Goal: Transaction & Acquisition: Book appointment/travel/reservation

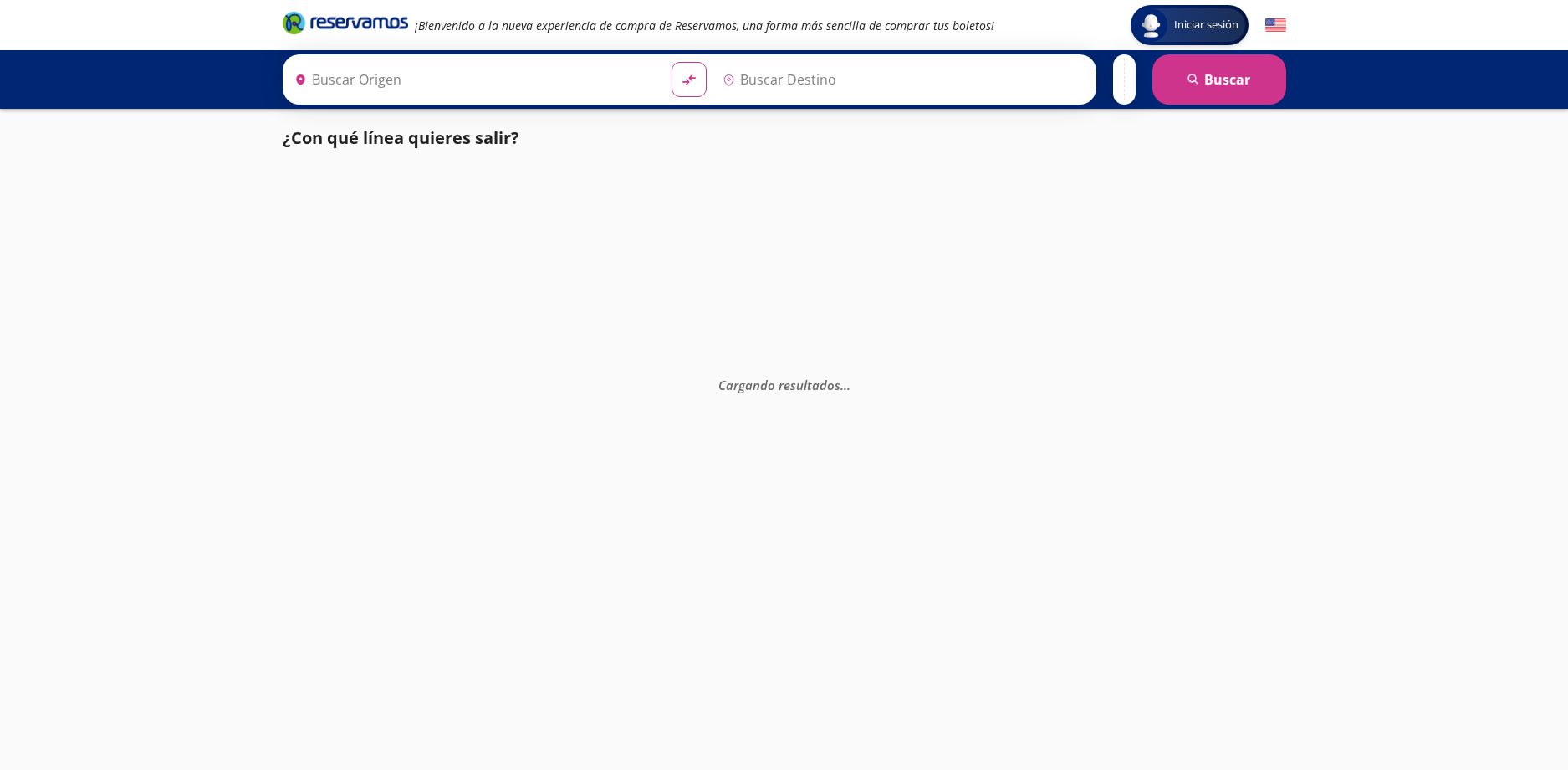
type input "[GEOGRAPHIC_DATA], [GEOGRAPHIC_DATA]"
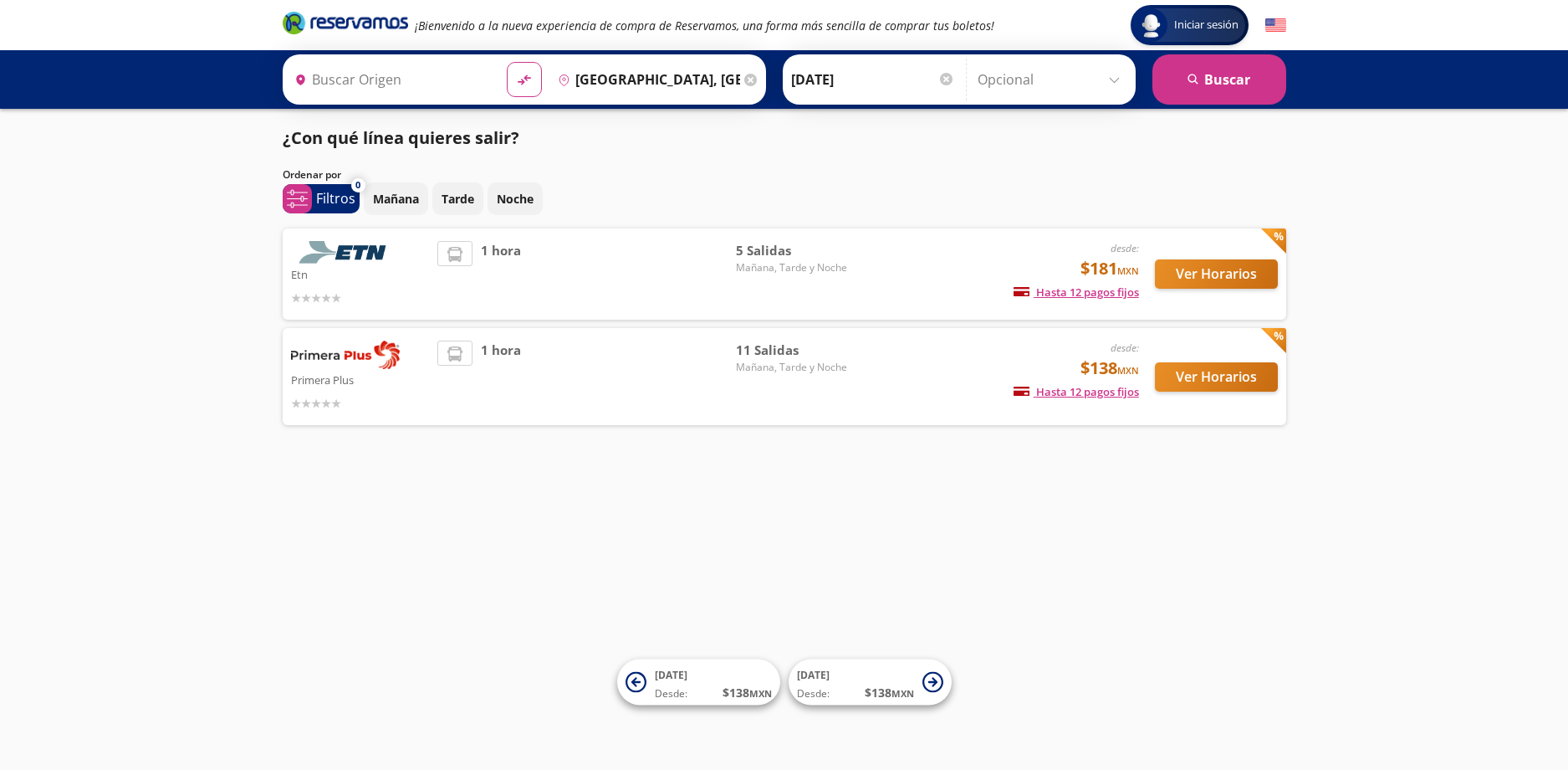
type input "[GEOGRAPHIC_DATA], [GEOGRAPHIC_DATA]"
click at [361, 372] on p "Primera Plus" at bounding box center [361, 379] width 139 height 21
click at [395, 363] on img at bounding box center [345, 354] width 109 height 28
click at [443, 356] on li at bounding box center [455, 354] width 33 height 25
click at [494, 356] on span "1 hora" at bounding box center [501, 377] width 40 height 72
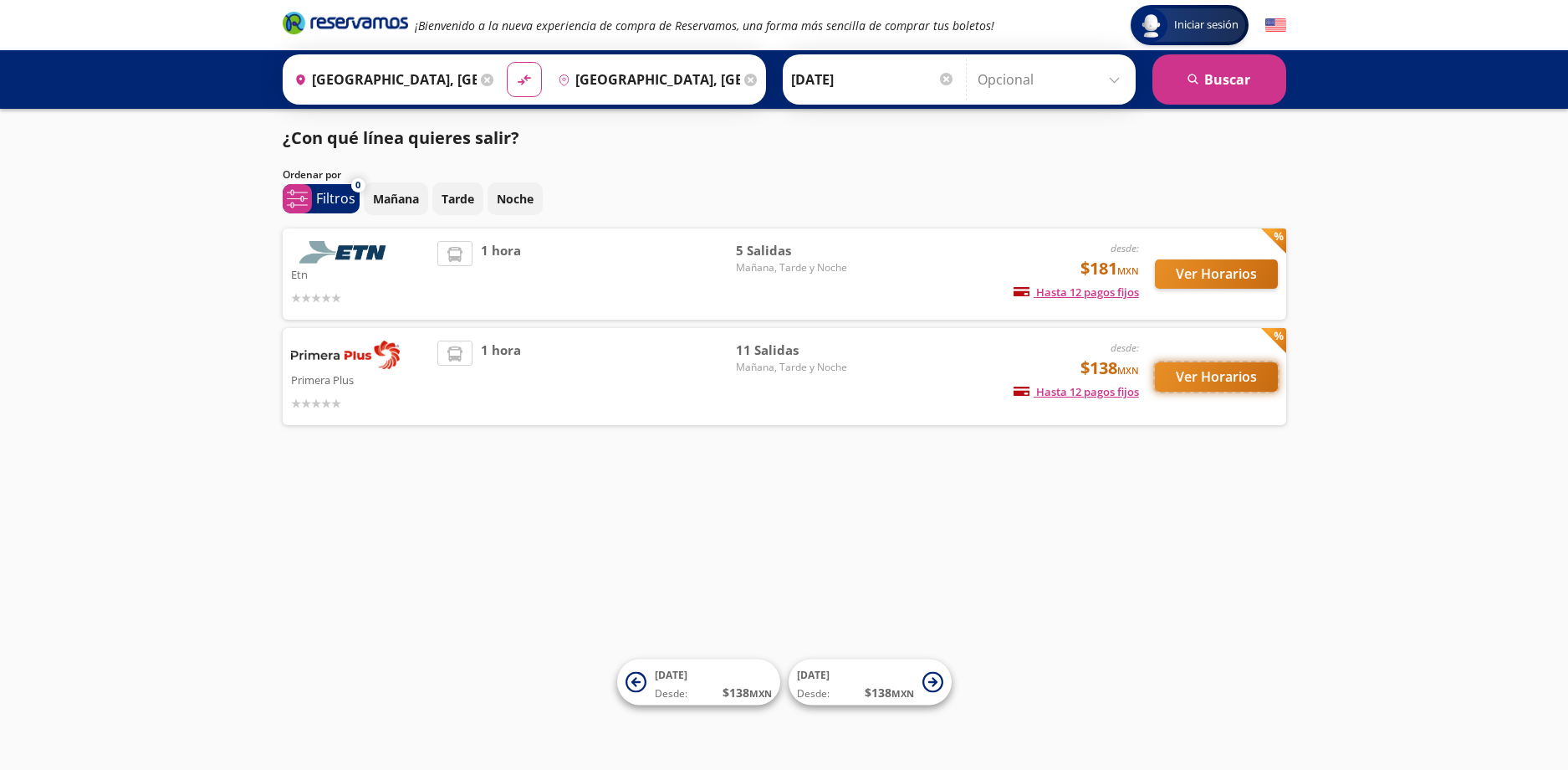
click at [1201, 384] on button "Ver Horarios" at bounding box center [1217, 377] width 123 height 29
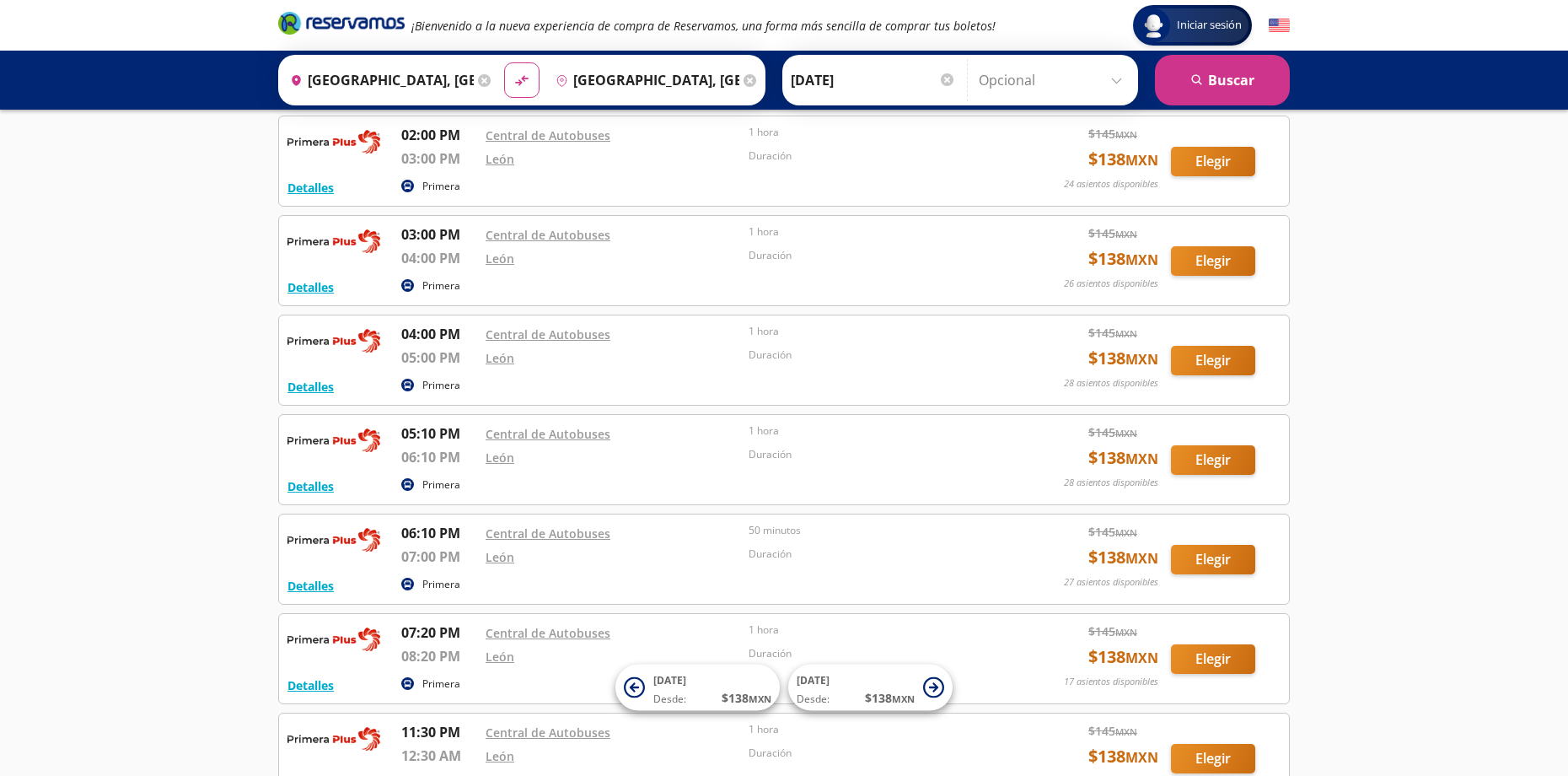
scroll to position [506, 0]
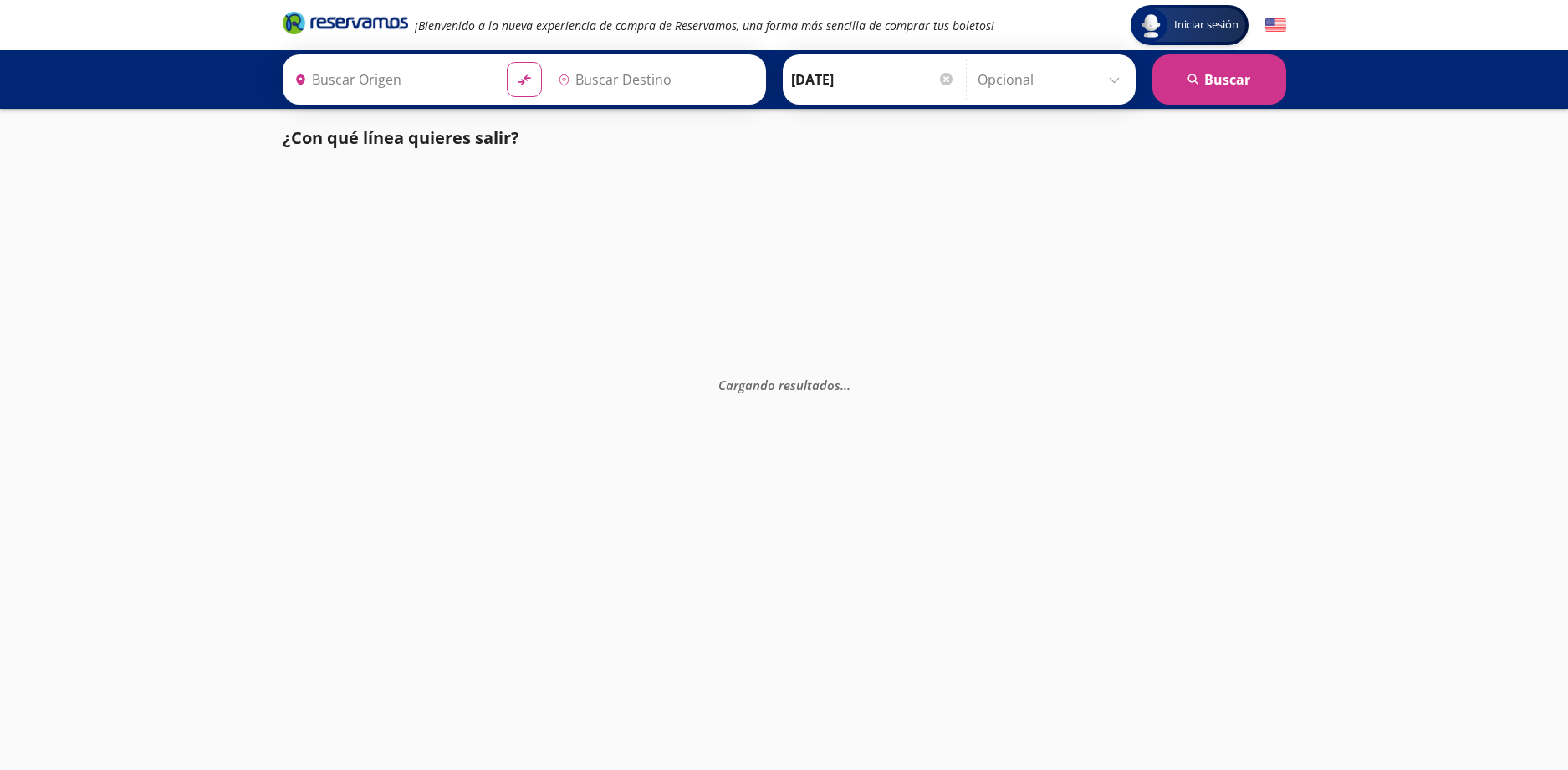
type input "[GEOGRAPHIC_DATA], [GEOGRAPHIC_DATA]"
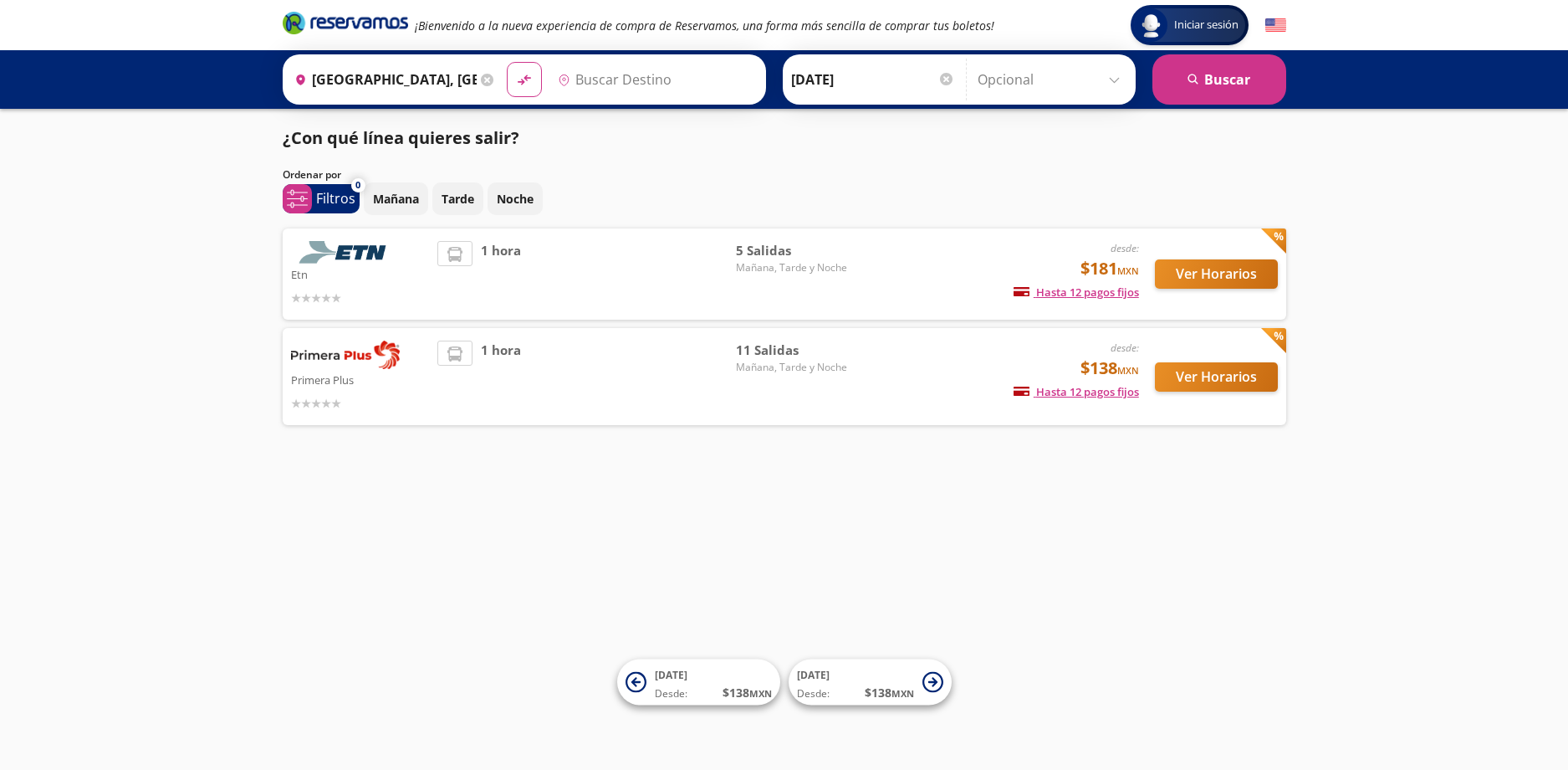
type input "[GEOGRAPHIC_DATA], [GEOGRAPHIC_DATA]"
click at [1165, 381] on button "Ver Horarios" at bounding box center [1217, 377] width 123 height 29
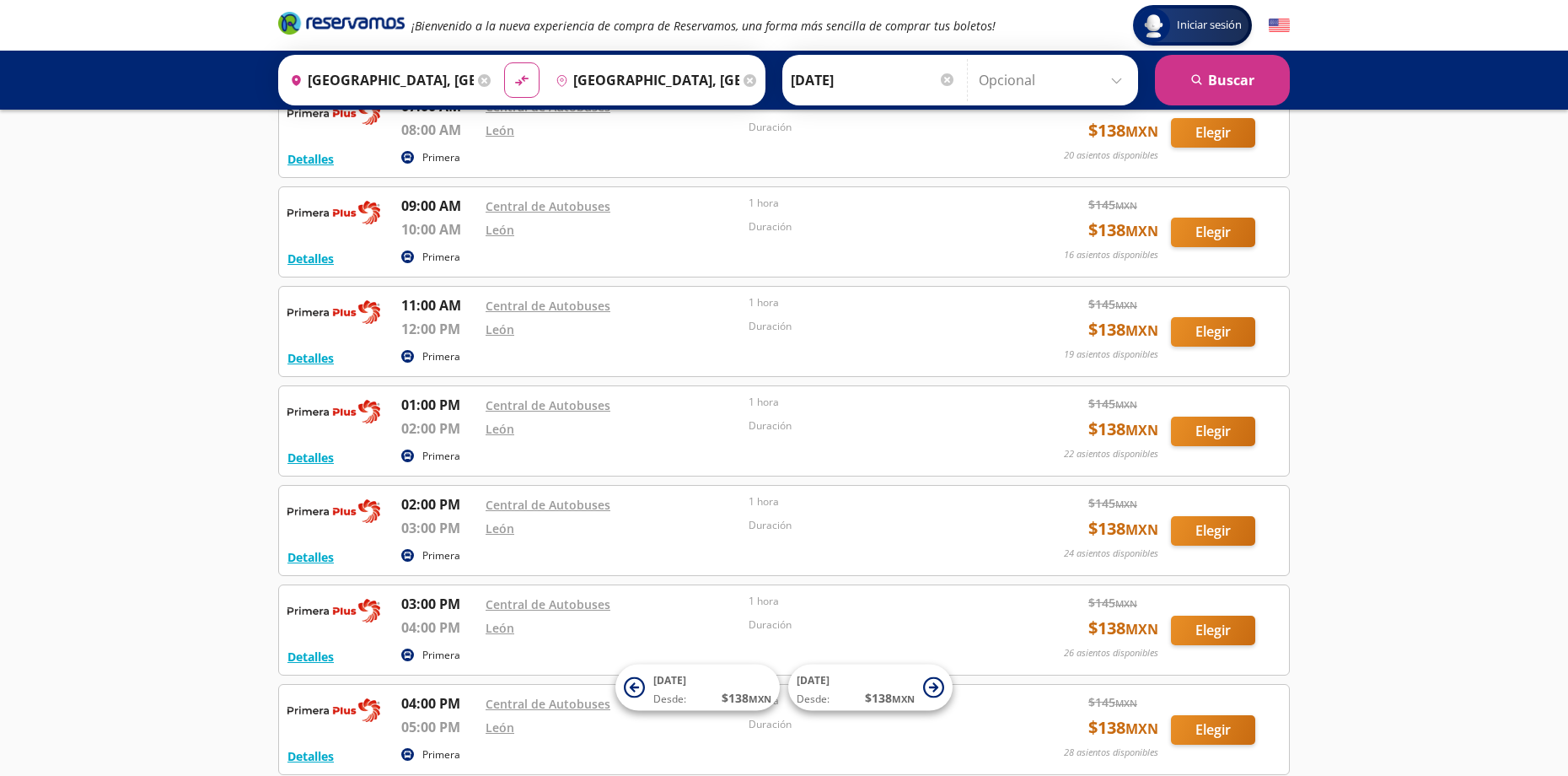
scroll to position [85, 0]
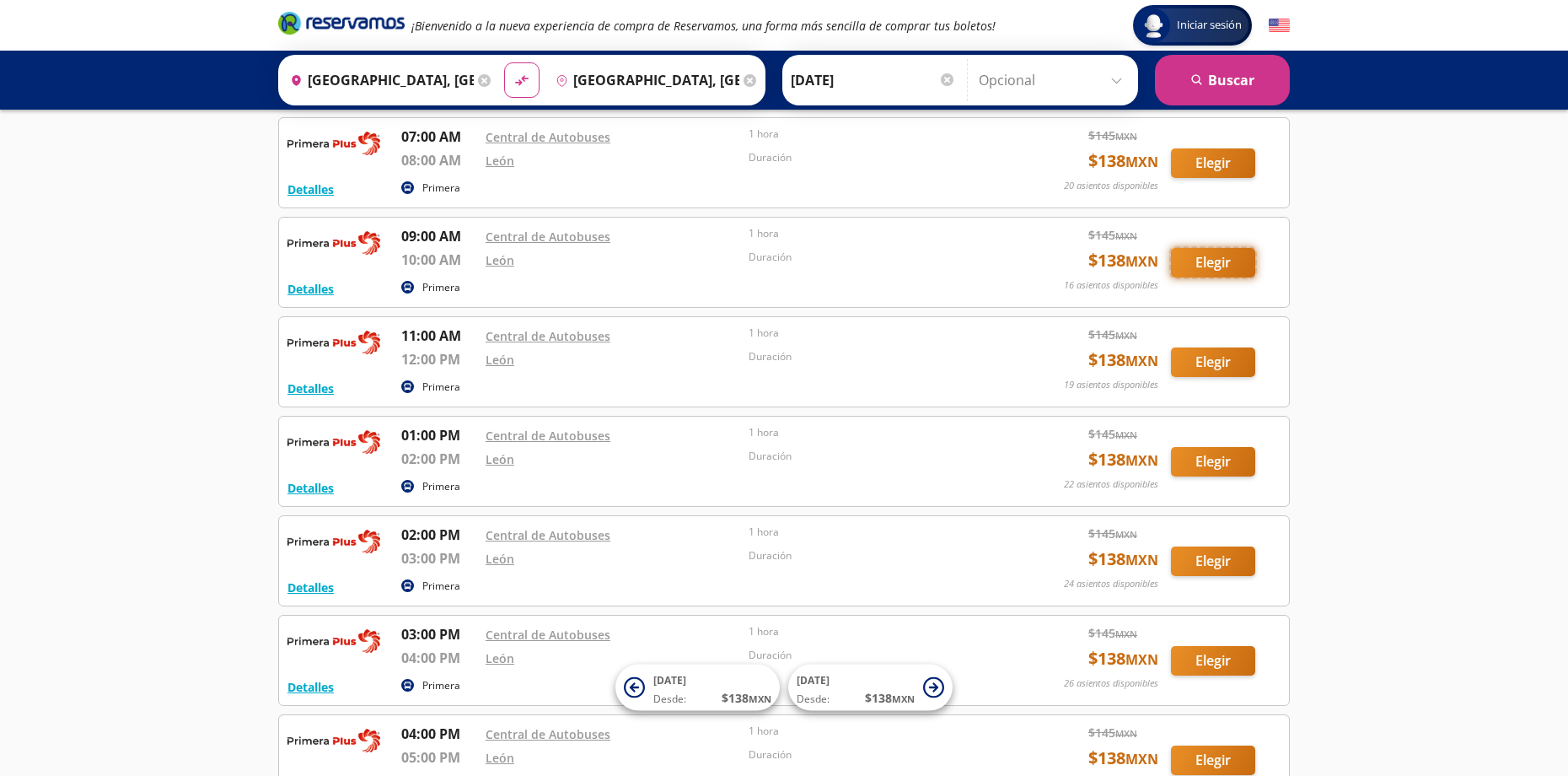
click at [1213, 271] on button "Elegir" at bounding box center [1214, 262] width 85 height 30
